Goal: Task Accomplishment & Management: Manage account settings

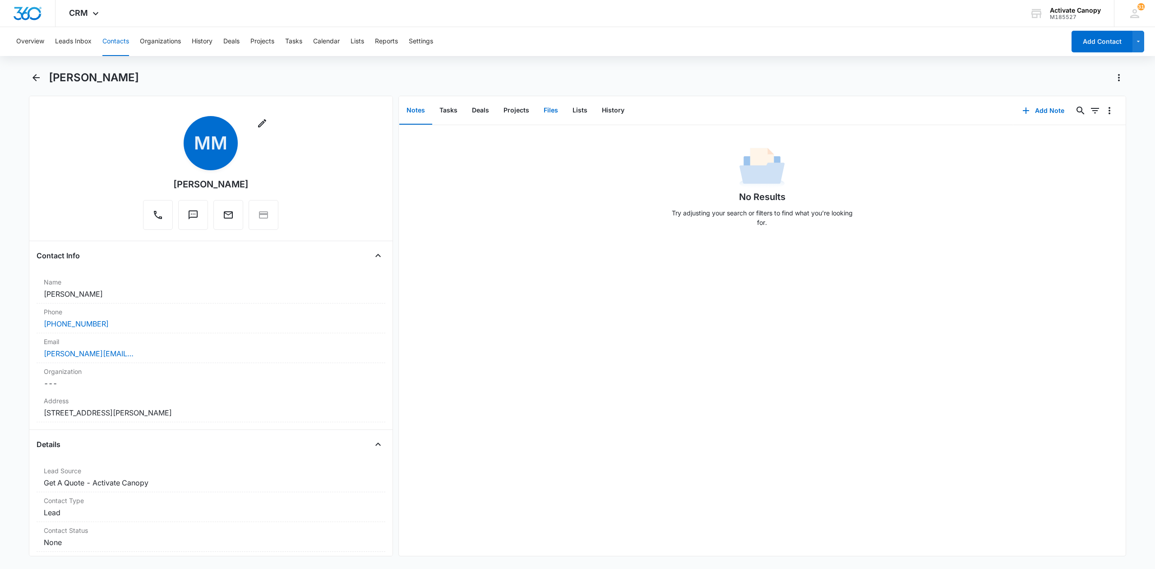
click at [544, 106] on button "Files" at bounding box center [551, 111] width 29 height 28
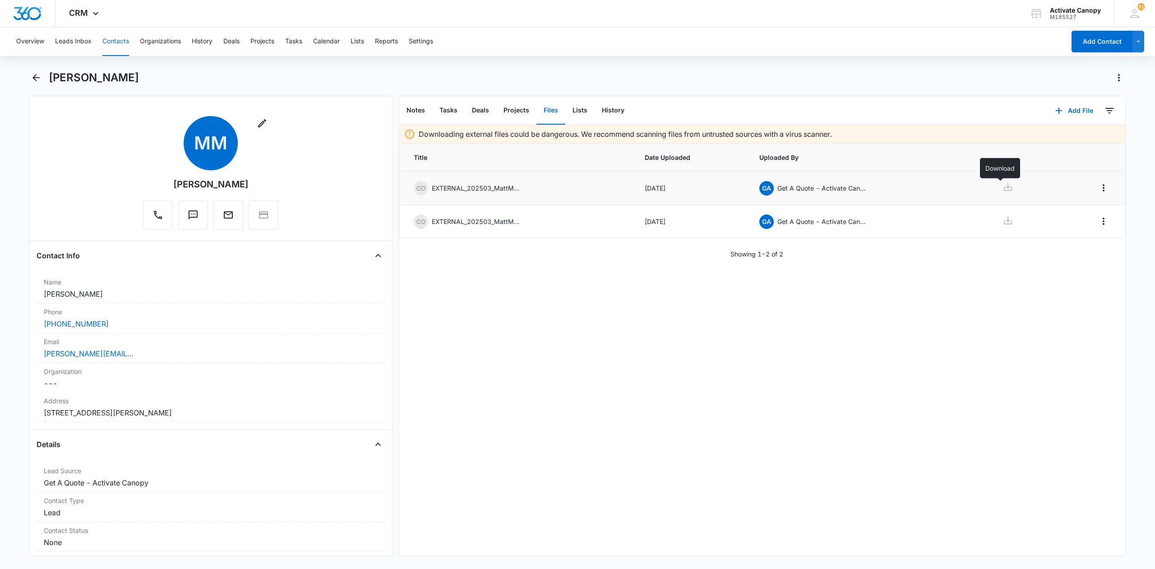
click at [1004, 190] on icon at bounding box center [1008, 187] width 8 height 8
drag, startPoint x: 990, startPoint y: 336, endPoint x: 989, endPoint y: 322, distance: 14.0
click at [990, 336] on div "Downloading external files could be dangerous. We recommend scanning files from…" at bounding box center [762, 340] width 727 height 431
click at [1003, 226] on icon at bounding box center [1008, 220] width 11 height 11
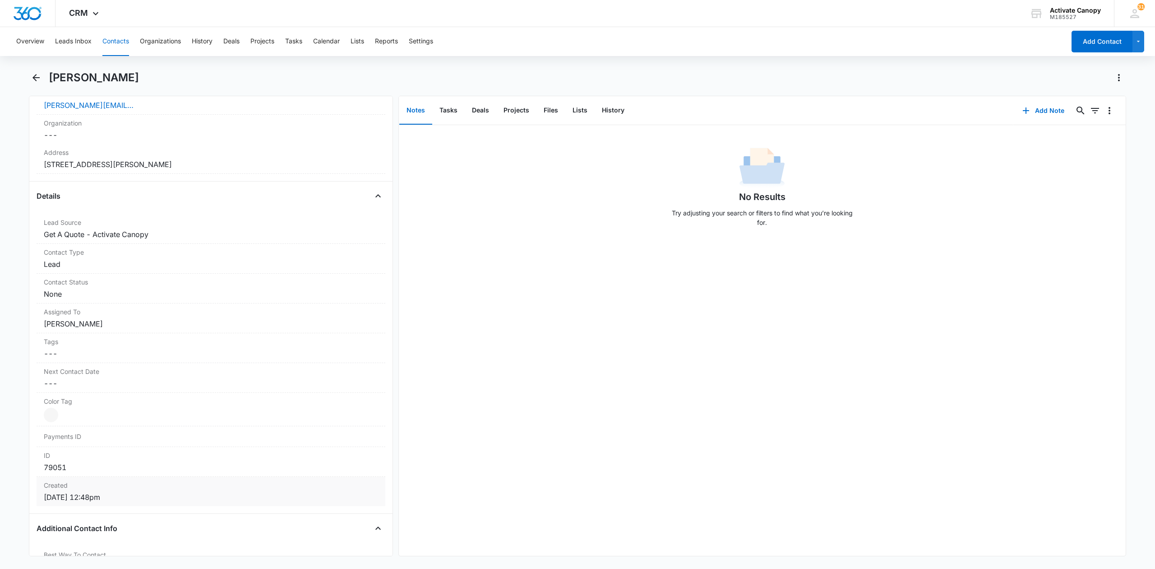
scroll to position [301, 0]
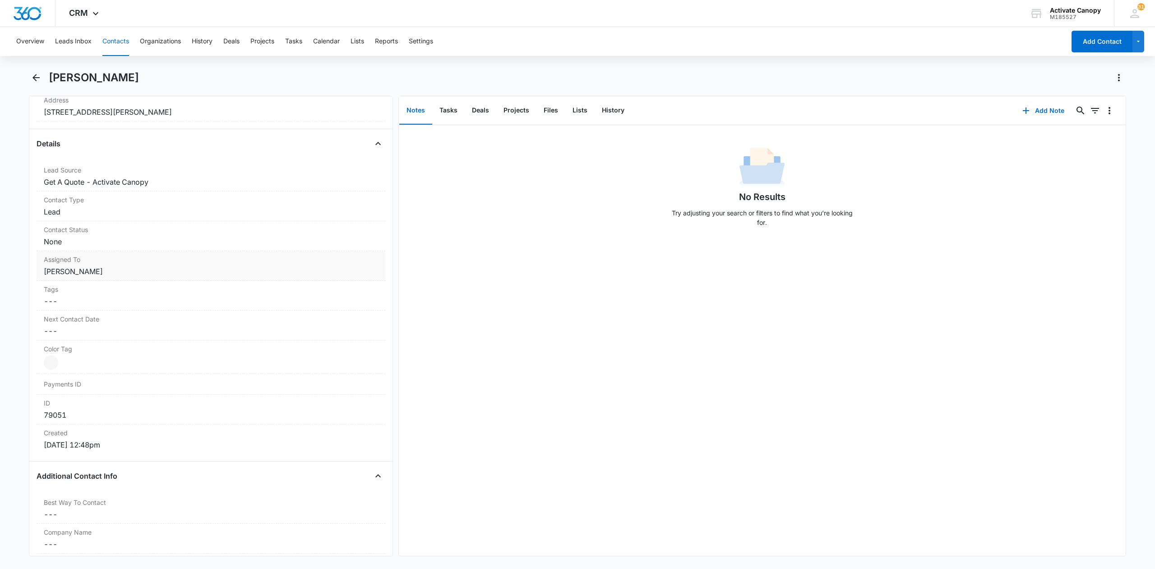
click at [98, 271] on dd "Cancel Save Changes [PERSON_NAME]" at bounding box center [211, 271] width 334 height 11
click at [101, 280] on icon "Remove Rusty Wolfe" at bounding box center [104, 279] width 6 height 7
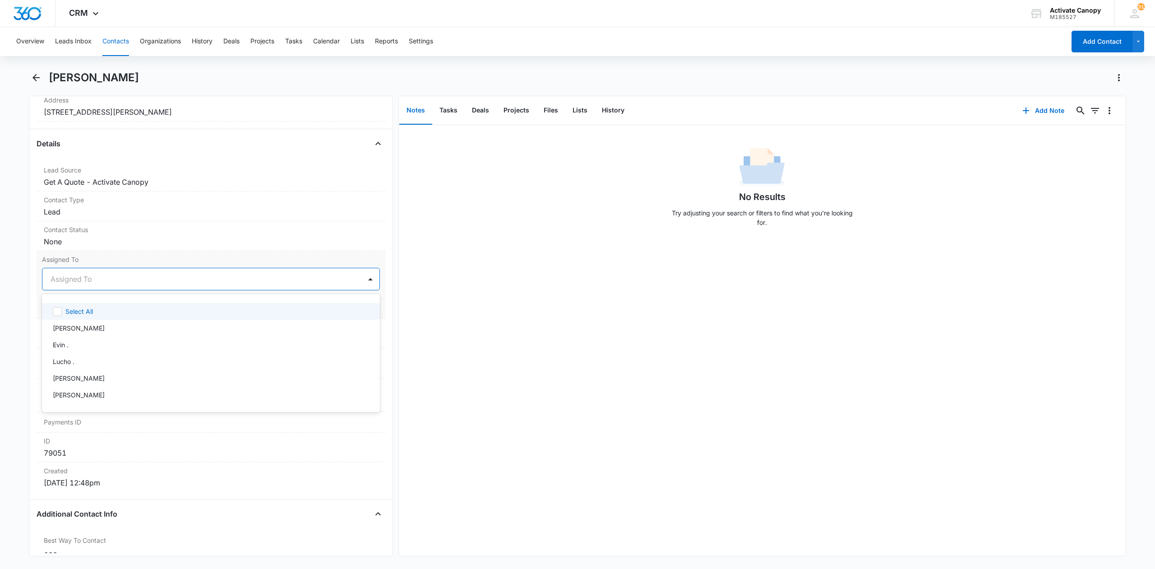
click at [107, 283] on div at bounding box center [200, 279] width 299 height 13
click at [79, 394] on p "[PERSON_NAME]" at bounding box center [79, 394] width 52 height 9
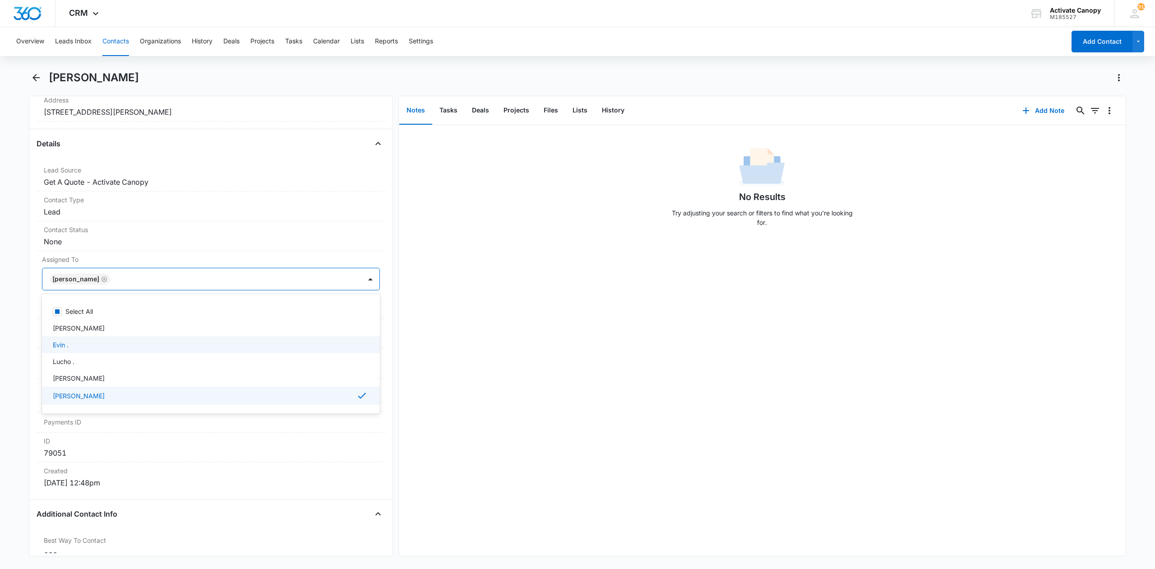
click at [413, 337] on div "No Results Try adjusting your search or filters to find what you’re looking for." at bounding box center [762, 340] width 727 height 431
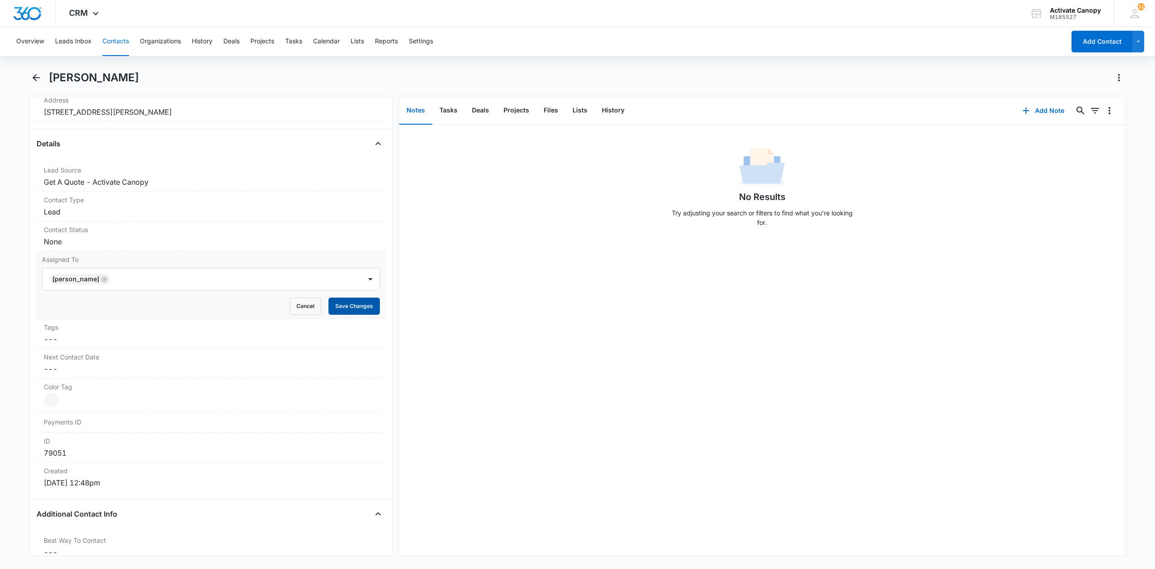
click at [352, 309] on button "Save Changes" at bounding box center [354, 305] width 51 height 17
